Goal: Check status: Check status

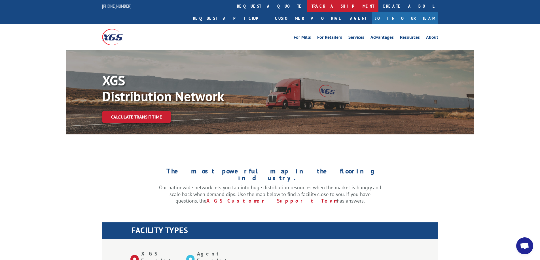
click at [307, 9] on link "track a shipment" at bounding box center [342, 6] width 71 height 12
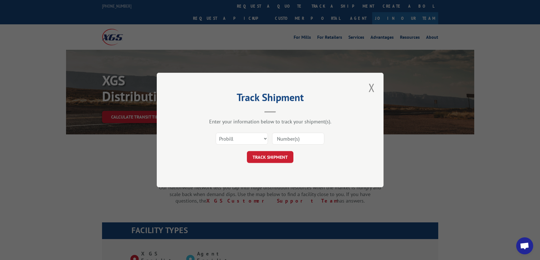
click at [277, 140] on input at bounding box center [298, 139] width 52 height 12
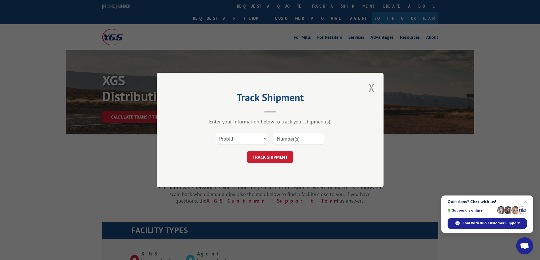
paste input "17537326"
type input "17537326"
click at [275, 157] on button "TRACK SHIPMENT" at bounding box center [270, 157] width 46 height 12
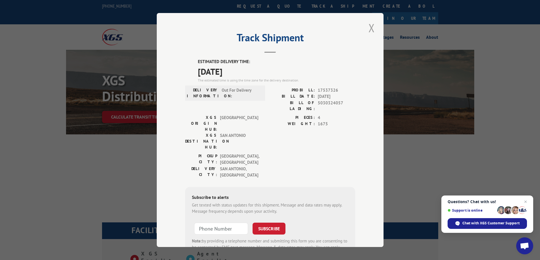
click at [368, 30] on button "Close modal" at bounding box center [372, 28] width 10 height 16
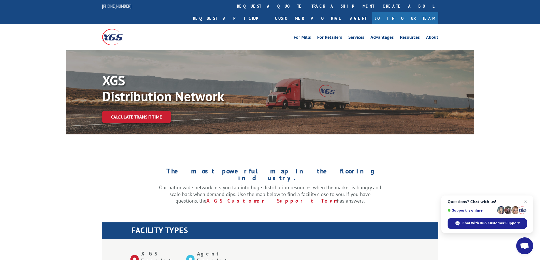
click at [501, 73] on div "XGS Distribution Network Calculate transit time" at bounding box center [270, 92] width 540 height 85
drag, startPoint x: 507, startPoint y: 134, endPoint x: 495, endPoint y: 112, distance: 24.7
click at [493, 93] on div "XGS Distribution Network Calculate transit time" at bounding box center [270, 92] width 540 height 85
click at [344, 12] on link "Customer Portal" at bounding box center [308, 18] width 74 height 12
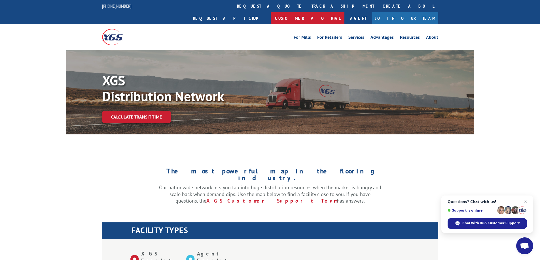
click at [344, 12] on link "Customer Portal" at bounding box center [308, 18] width 74 height 12
